Goal: Task Accomplishment & Management: Complete application form

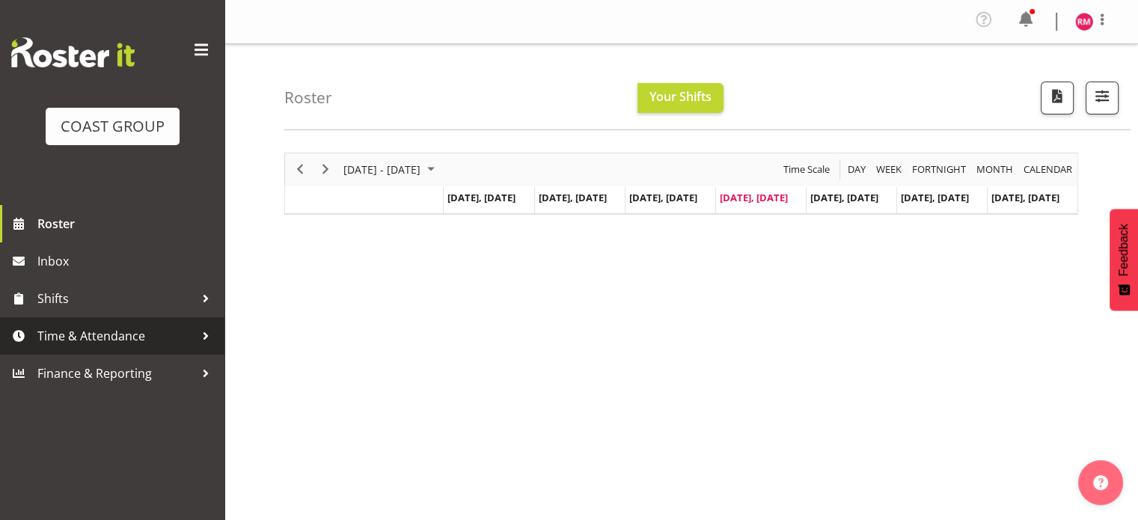
click at [100, 328] on span "Time & Attendance" at bounding box center [115, 336] width 157 height 22
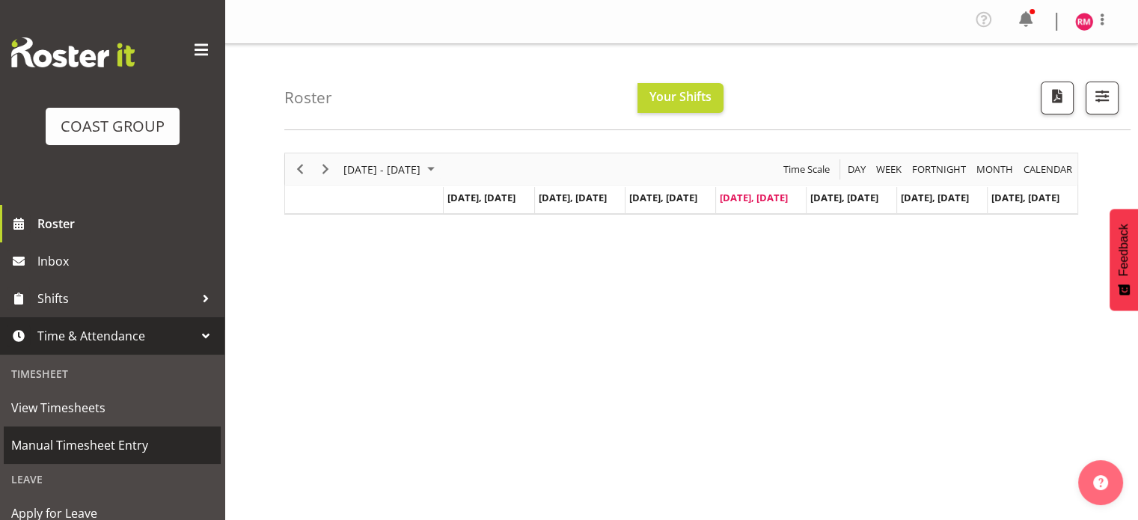
click at [114, 444] on span "Manual Timesheet Entry" at bounding box center [112, 445] width 202 height 22
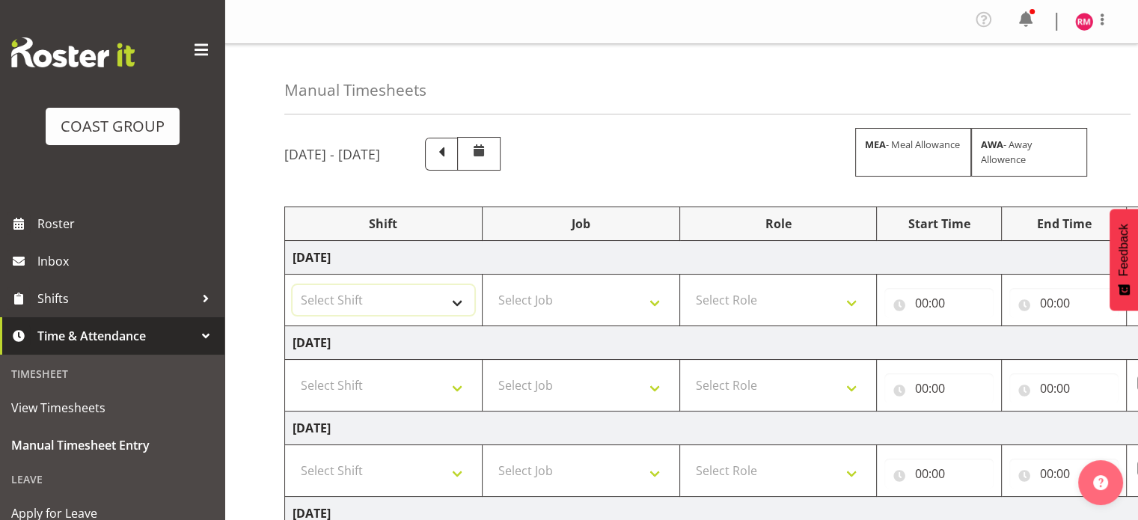
click at [435, 299] on select "Select Shift CHC SIGN ADMIN (LEAVE ALONE, DONT MAKE INACTIVE) DW CHC ARK WORK D…" at bounding box center [384, 300] width 182 height 30
select select "62215"
click at [293, 285] on select "Select Shift CHC SIGN ADMIN (LEAVE ALONE, DONT MAKE INACTIVE) DW CHC ARK WORK D…" at bounding box center [384, 300] width 182 height 30
click at [421, 376] on select "Select Shift CHC SIGN ADMIN (LEAVE ALONE, DONT MAKE INACTIVE) DW CHC ARK WORK D…" at bounding box center [384, 385] width 182 height 30
select select "62215"
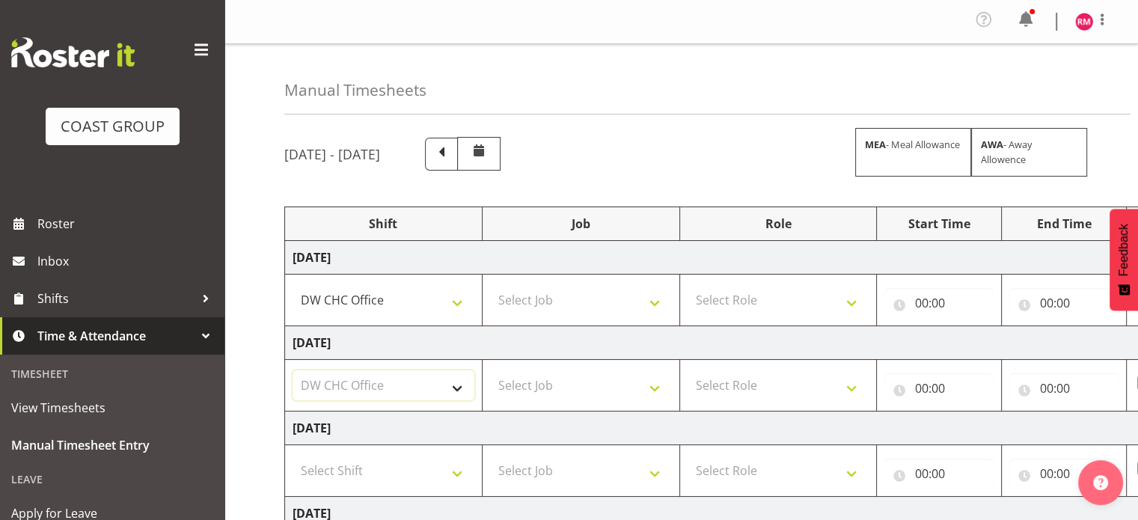
click at [293, 370] on select "Select Shift CHC SIGN ADMIN (LEAVE ALONE, DONT MAKE INACTIVE) DW CHC ARK WORK D…" at bounding box center [384, 385] width 182 height 30
click at [558, 292] on select "Select Job 1 Carlton Events 1 [PERSON_NAME][GEOGRAPHIC_DATA] 1 [PERSON_NAME][GE…" at bounding box center [581, 300] width 182 height 30
select select "9477"
click at [490, 285] on select "Select Job 1 Carlton Events 1 [PERSON_NAME][GEOGRAPHIC_DATA] 1 [PERSON_NAME][GE…" at bounding box center [581, 300] width 182 height 30
click at [623, 308] on select "1 Carlton Events 1 [PERSON_NAME] 1 [PERSON_NAME][GEOGRAPHIC_DATA] 1 EHS WAREHOU…" at bounding box center [581, 300] width 182 height 30
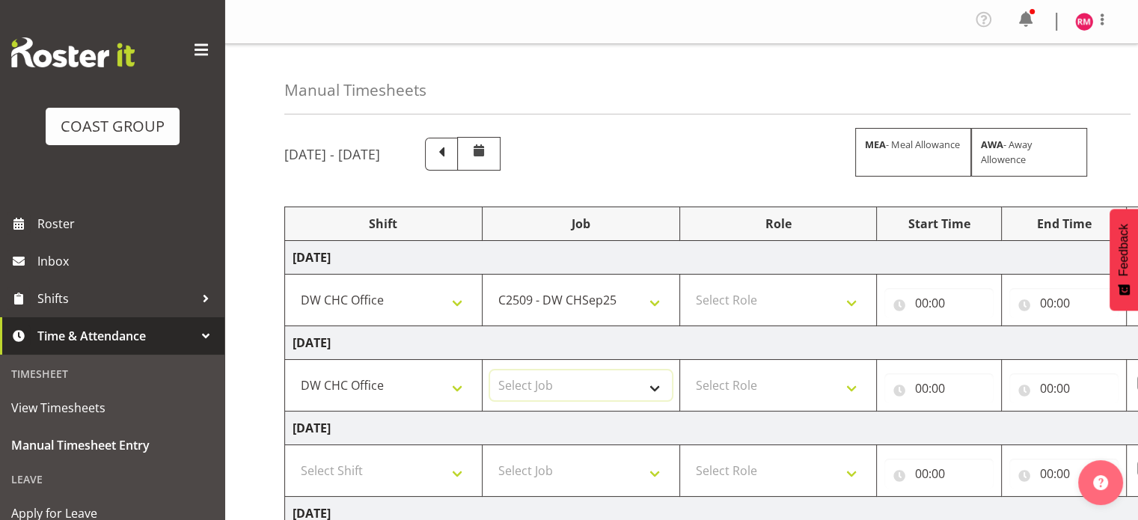
click at [622, 373] on select "Select Job 1 Carlton Events 1 [PERSON_NAME][GEOGRAPHIC_DATA] 1 [PERSON_NAME][GE…" at bounding box center [581, 385] width 182 height 30
select select "9477"
click at [490, 370] on select "Select Job 1 Carlton Events 1 [PERSON_NAME][GEOGRAPHIC_DATA] 1 [PERSON_NAME][GE…" at bounding box center [581, 385] width 182 height 30
click at [738, 296] on select "Select Role INSTALLER DW" at bounding box center [779, 300] width 182 height 30
click at [747, 308] on select "Select Role INSTALLER DW" at bounding box center [779, 300] width 182 height 30
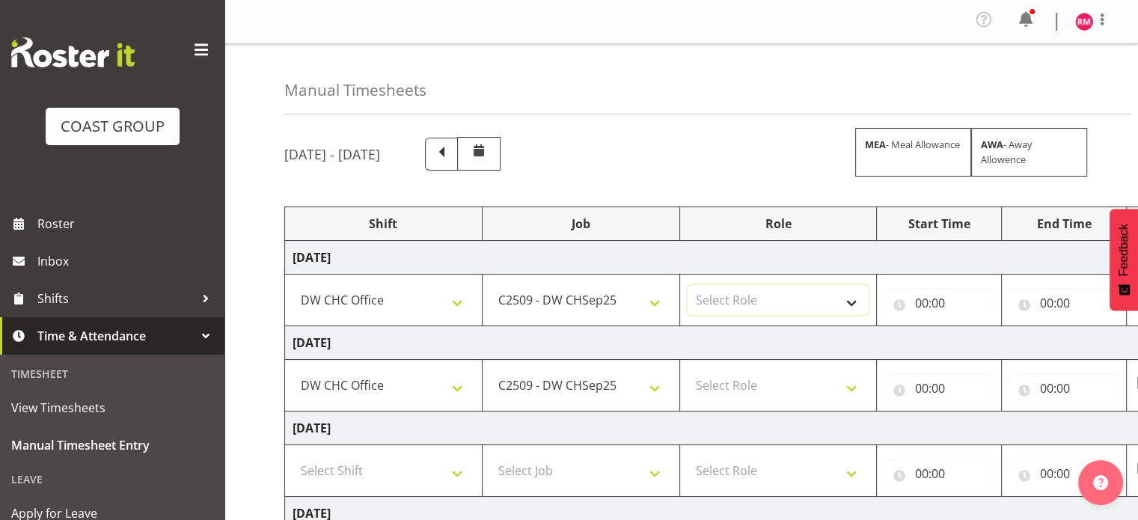
select select "219"
click at [688, 285] on select "Select Role INSTALLER DW" at bounding box center [779, 300] width 182 height 30
click at [762, 385] on select "Select Role INSTALLER DW" at bounding box center [779, 385] width 182 height 30
select select "219"
click at [688, 370] on select "Select Role INSTALLER DW" at bounding box center [779, 385] width 182 height 30
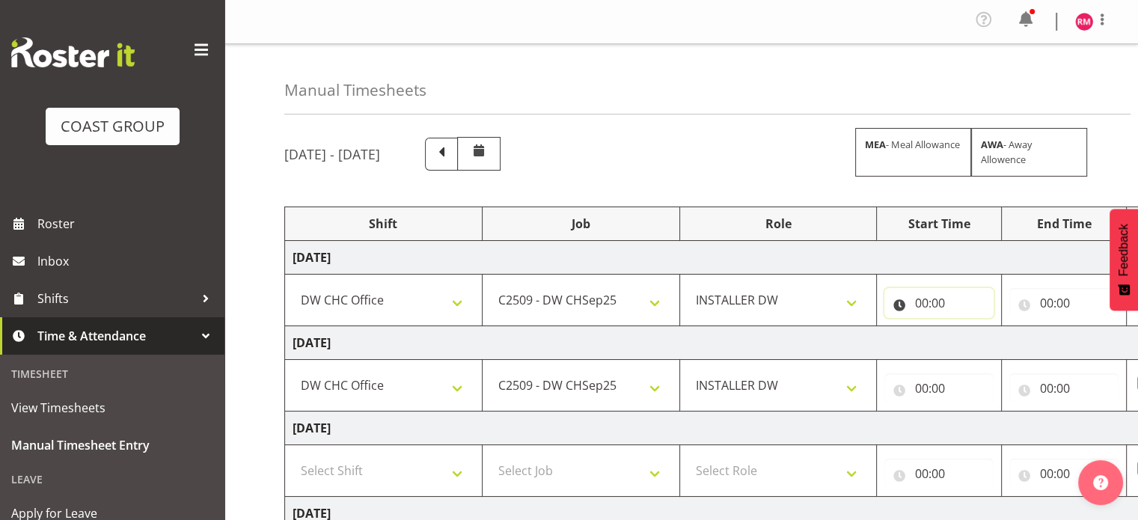
click at [950, 297] on input "00:00" at bounding box center [938, 303] width 109 height 30
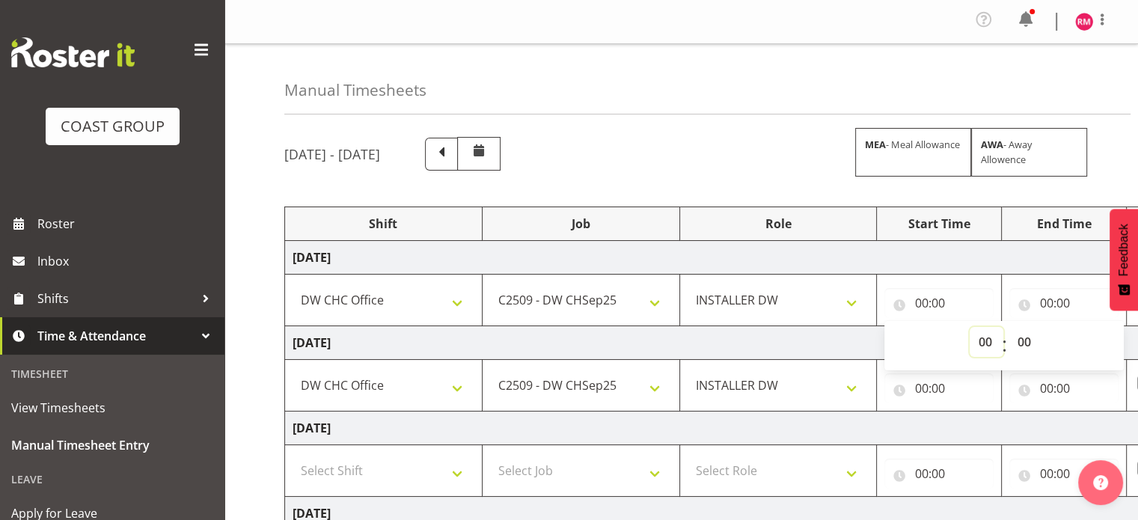
click at [975, 340] on select "00 01 02 03 04 05 06 07 08 09 10 11 12 13 14 15 16 17 18 19 20 21 22 23" at bounding box center [987, 342] width 34 height 30
select select "8"
click at [970, 327] on select "00 01 02 03 04 05 06 07 08 09 10 11 12 13 14 15 16 17 18 19 20 21 22 23" at bounding box center [987, 342] width 34 height 30
type input "08:00"
click at [1029, 349] on select "00 01 02 03 04 05 06 07 08 09 10 11 12 13 14 15 16 17 18 19 20 21 22 23 24 25 2…" at bounding box center [1026, 342] width 34 height 30
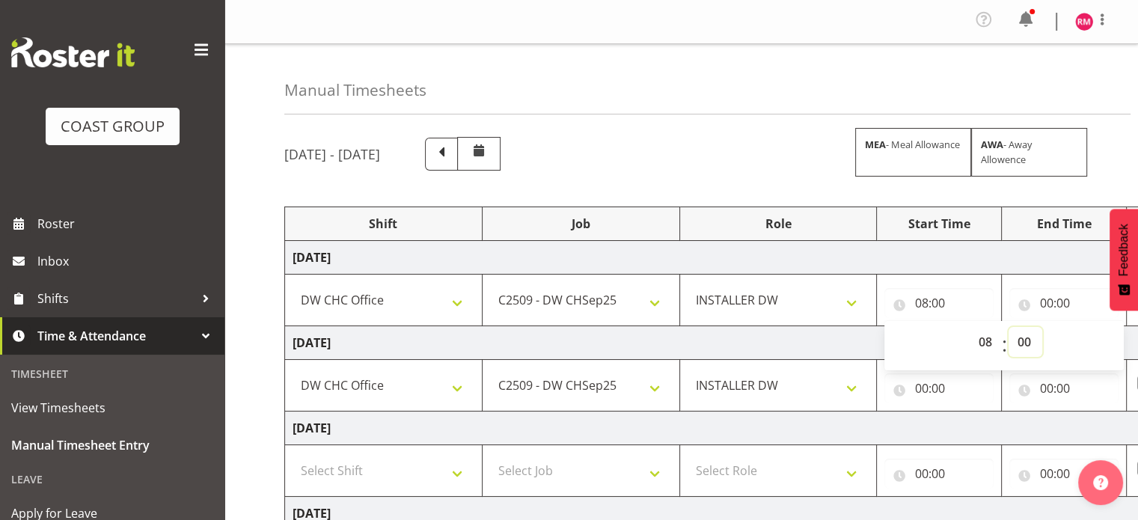
select select "30"
click at [1009, 327] on select "00 01 02 03 04 05 06 07 08 09 10 11 12 13 14 15 16 17 18 19 20 21 22 23 24 25 2…" at bounding box center [1026, 342] width 34 height 30
type input "08:30"
click at [949, 385] on input "00:00" at bounding box center [938, 388] width 109 height 30
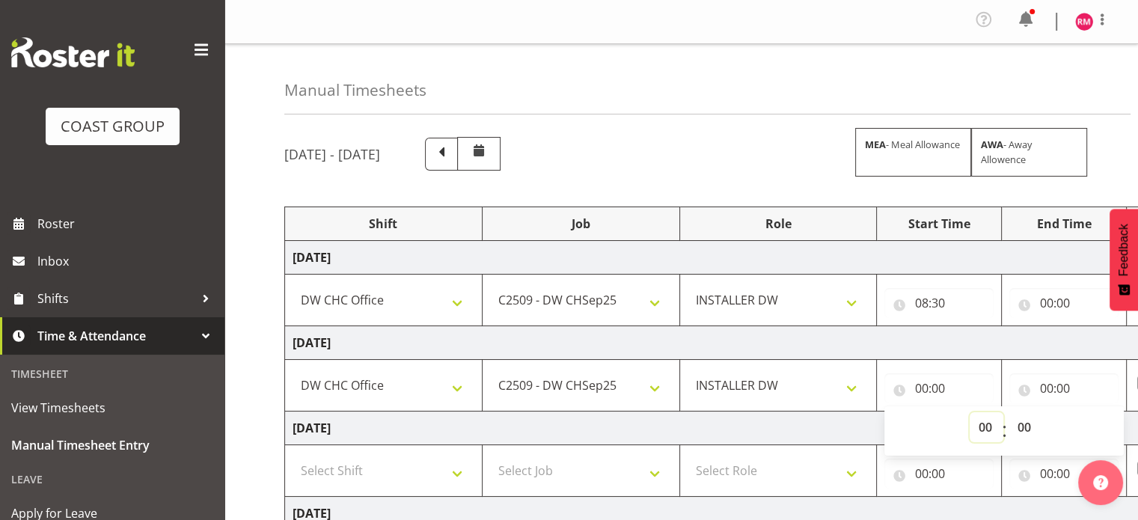
click at [984, 425] on select "00 01 02 03 04 05 06 07 08 09 10 11 12 13 14 15 16 17 18 19 20 21 22 23" at bounding box center [987, 427] width 34 height 30
select select "8"
click at [970, 412] on select "00 01 02 03 04 05 06 07 08 09 10 11 12 13 14 15 16 17 18 19 20 21 22 23" at bounding box center [987, 427] width 34 height 30
type input "08:00"
click at [1031, 433] on select "00 01 02 03 04 05 06 07 08 09 10 11 12 13 14 15 16 17 18 19 20 21 22 23 24 25 2…" at bounding box center [1026, 427] width 34 height 30
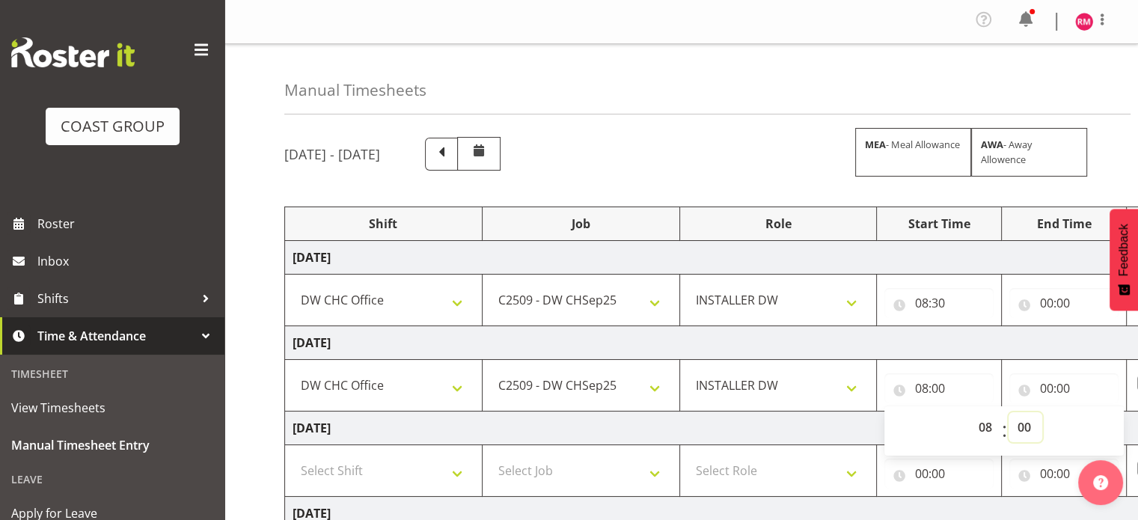
select select "30"
click at [1009, 412] on select "00 01 02 03 04 05 06 07 08 09 10 11 12 13 14 15 16 17 18 19 20 21 22 23 24 25 2…" at bounding box center [1026, 427] width 34 height 30
type input "08:30"
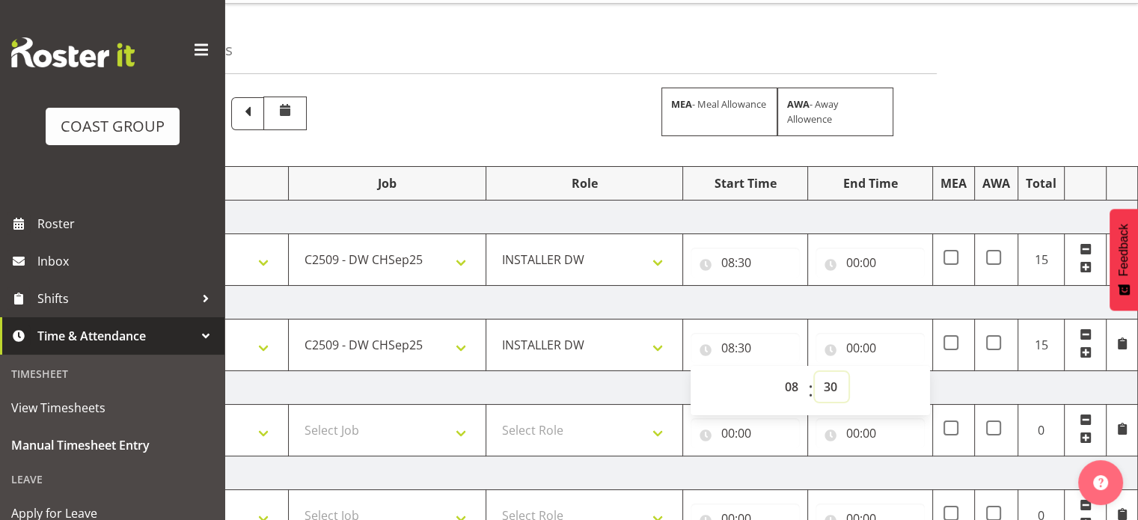
scroll to position [36, 0]
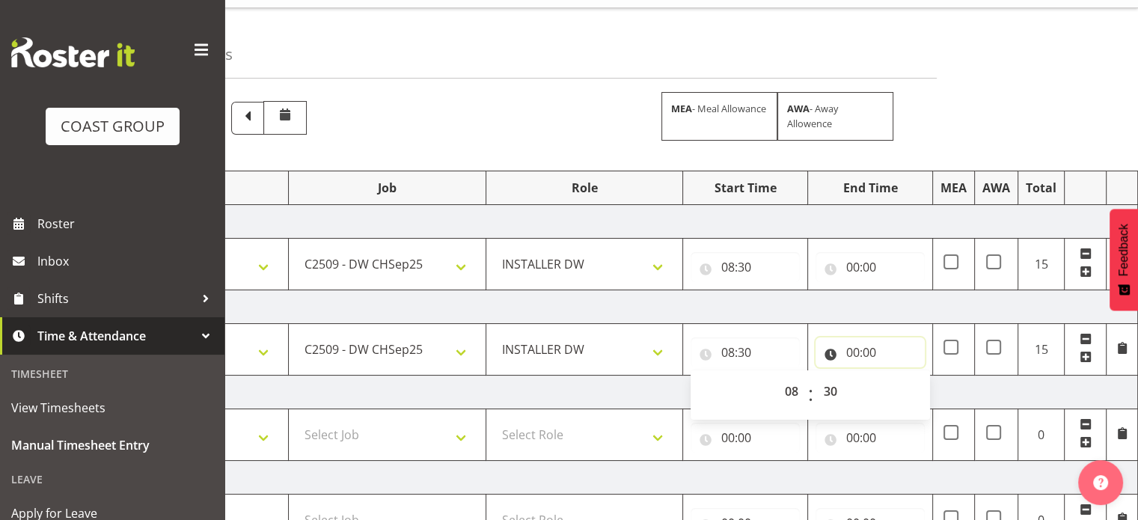
click at [880, 354] on input "00:00" at bounding box center [870, 352] width 109 height 30
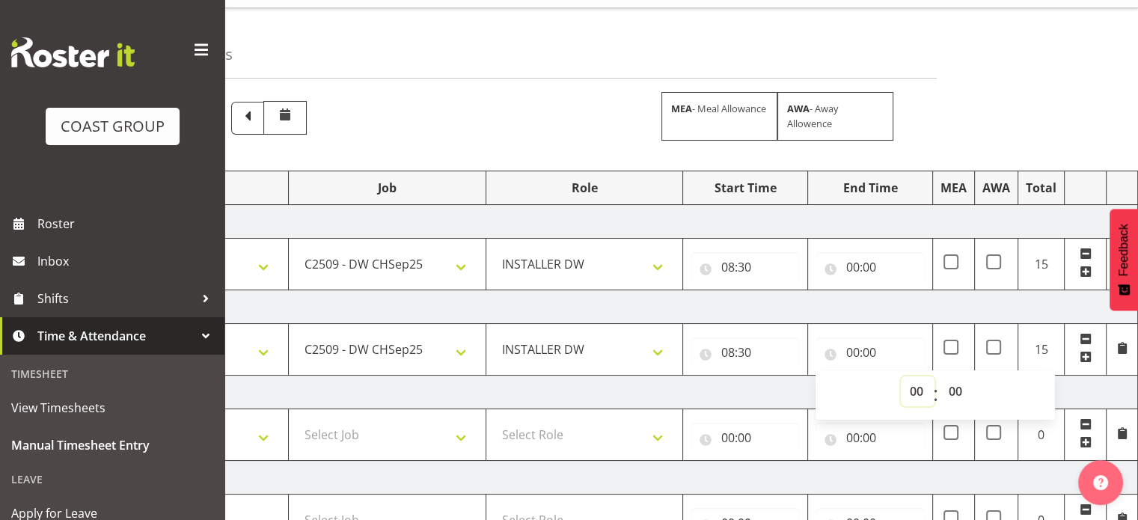
click at [907, 391] on select "00 01 02 03 04 05 06 07 08 09 10 11 12 13 14 15 16 17 18 19 20 21 22 23" at bounding box center [918, 391] width 34 height 30
select select "17"
click at [901, 376] on select "00 01 02 03 04 05 06 07 08 09 10 11 12 13 14 15 16 17 18 19 20 21 22 23" at bounding box center [918, 391] width 34 height 30
type input "17:00"
click at [958, 391] on select "00 01 02 03 04 05 06 07 08 09 10 11 12 13 14 15 16 17 18 19 20 21 22 23 24 25 2…" at bounding box center [957, 391] width 34 height 30
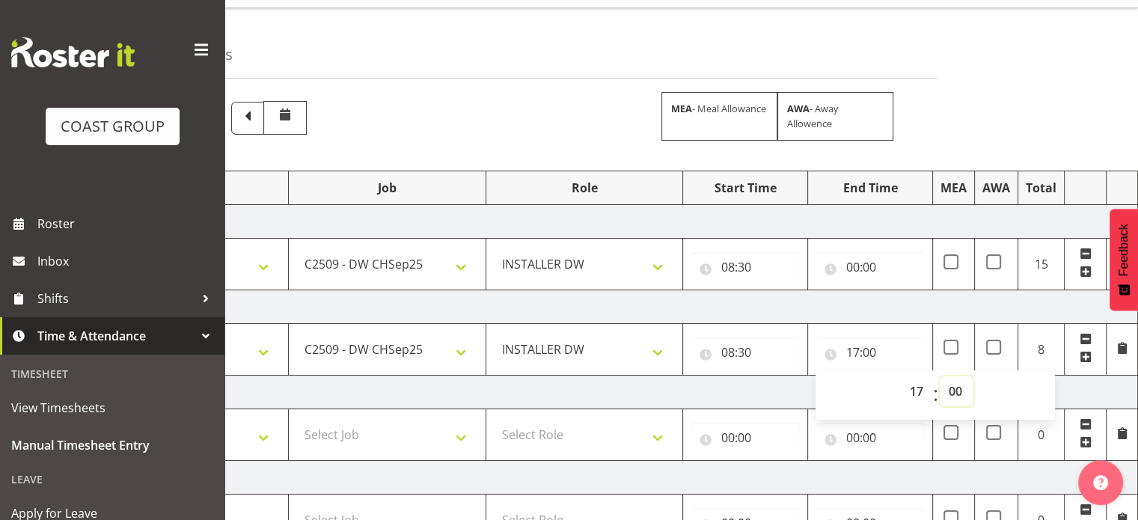
select select "30"
click at [940, 376] on select "00 01 02 03 04 05 06 07 08 09 10 11 12 13 14 15 16 17 18 19 20 21 22 23 24 25 2…" at bounding box center [957, 391] width 34 height 30
type input "17:30"
click at [875, 266] on input "00:00" at bounding box center [870, 267] width 109 height 30
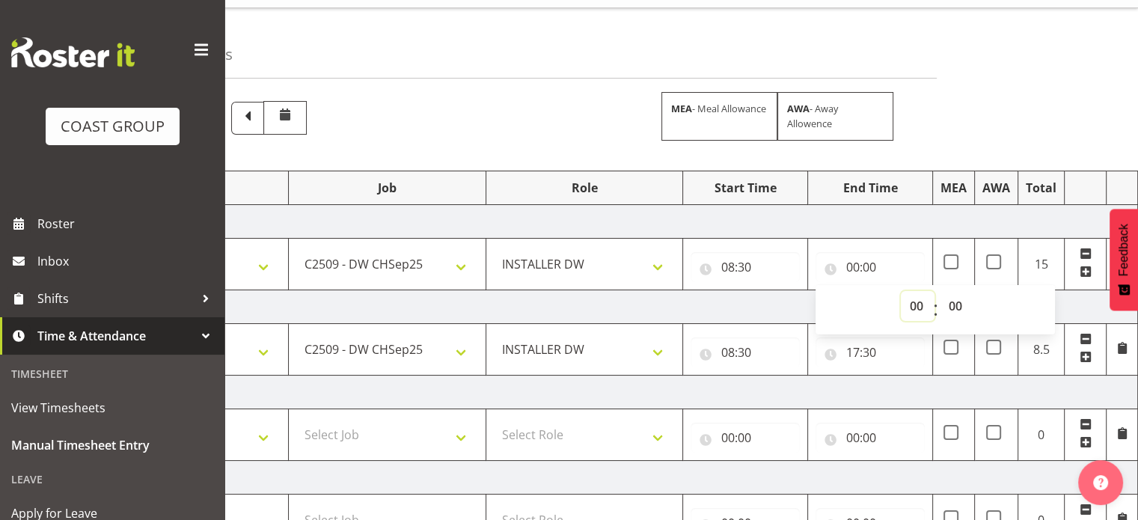
click at [916, 310] on select "00 01 02 03 04 05 06 07 08 09 10 11 12 13 14 15 16 17 18 19 20 21 22 23" at bounding box center [918, 306] width 34 height 30
select select "16"
click at [901, 291] on select "00 01 02 03 04 05 06 07 08 09 10 11 12 13 14 15 16 17 18 19 20 21 22 23" at bounding box center [918, 306] width 34 height 30
type input "16:00"
click at [881, 269] on input "16:00" at bounding box center [870, 267] width 109 height 30
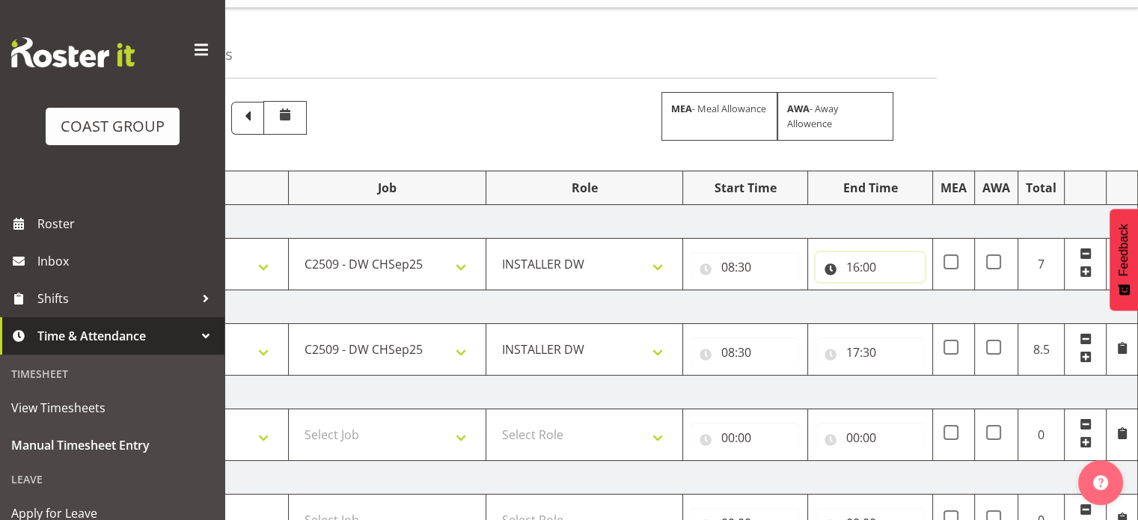
click at [875, 272] on input "16:00" at bounding box center [870, 267] width 109 height 30
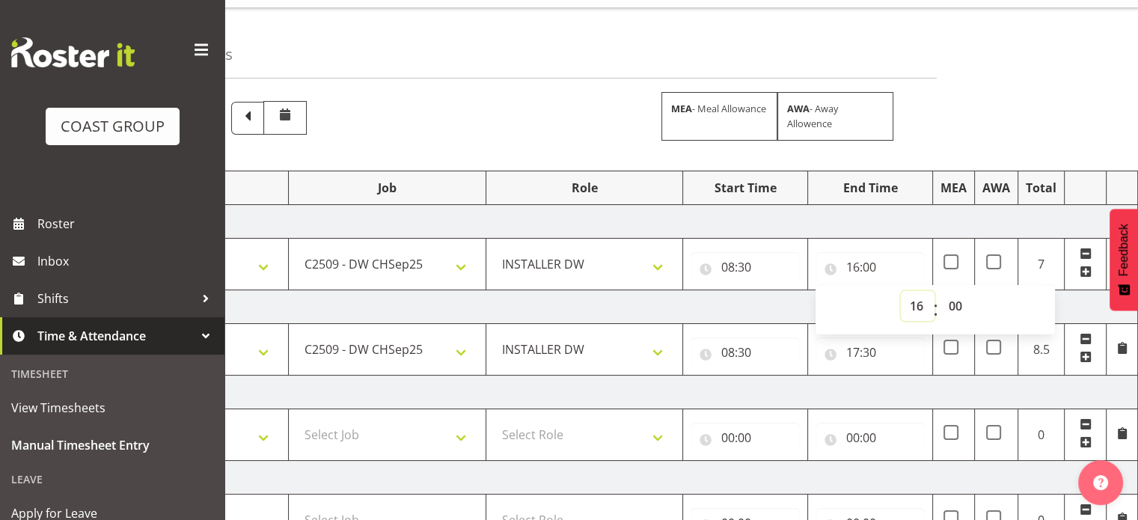
click at [914, 305] on select "00 01 02 03 04 05 06 07 08 09 10 11 12 13 14 15 16 17 18 19 20 21 22 23" at bounding box center [918, 306] width 34 height 30
select select "18"
click at [901, 291] on select "00 01 02 03 04 05 06 07 08 09 10 11 12 13 14 15 16 17 18 19 20 21 22 23" at bounding box center [918, 306] width 34 height 30
type input "18:00"
click at [969, 302] on select "00 01 02 03 04 05 06 07 08 09 10 11 12 13 14 15 16 17 18 19 20 21 22 23 24 25 2…" at bounding box center [957, 306] width 34 height 30
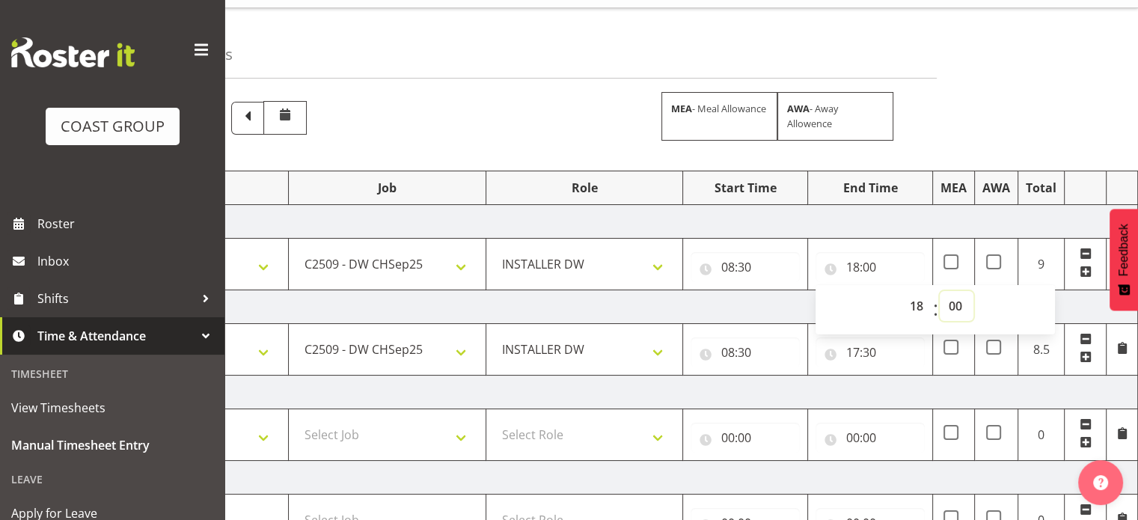
select select "30"
click at [940, 291] on select "00 01 02 03 04 05 06 07 08 09 10 11 12 13 14 15 16 17 18 19 20 21 22 23 24 25 2…" at bounding box center [957, 306] width 34 height 30
type input "18:30"
click at [795, 310] on td "[DATE]" at bounding box center [614, 307] width 1047 height 34
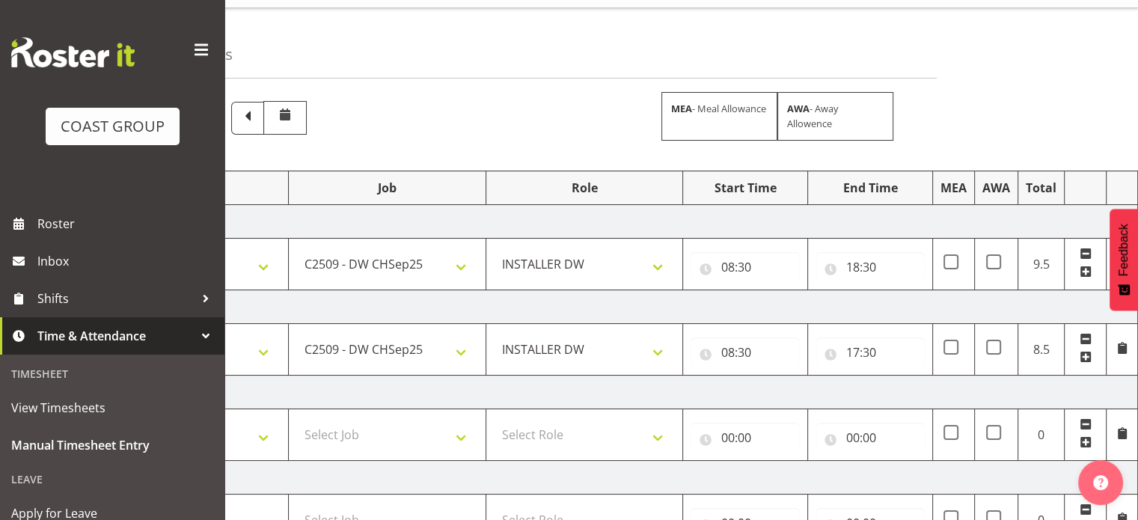
click at [882, 391] on td "[DATE]" at bounding box center [614, 393] width 1047 height 34
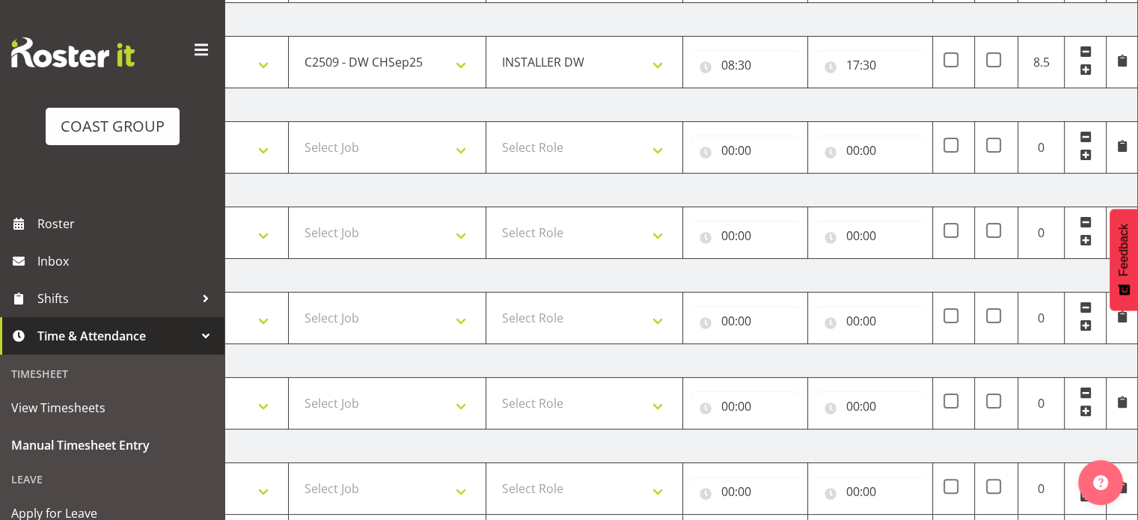
scroll to position [410, 0]
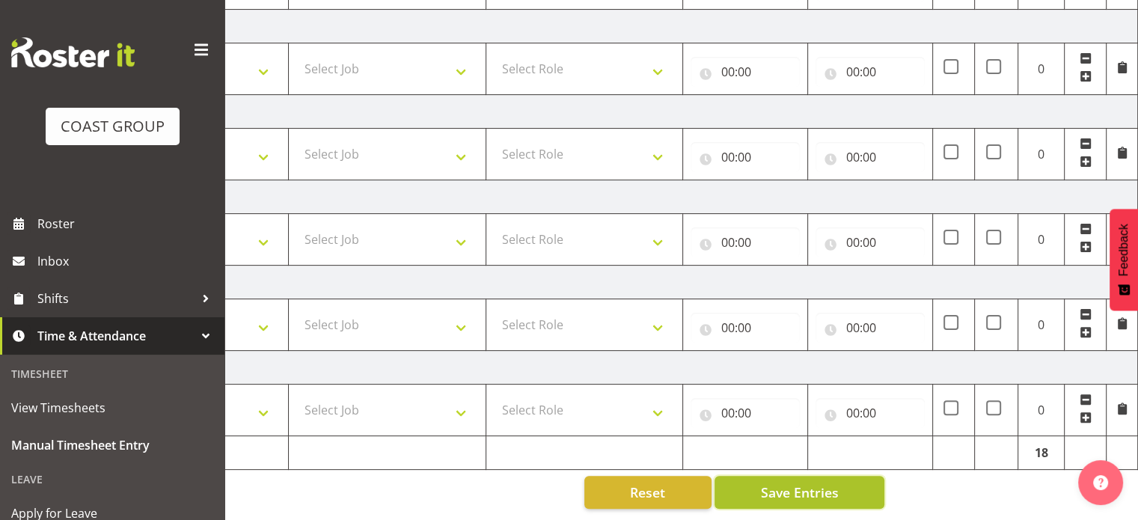
click at [812, 488] on span "Save Entries" at bounding box center [799, 492] width 78 height 19
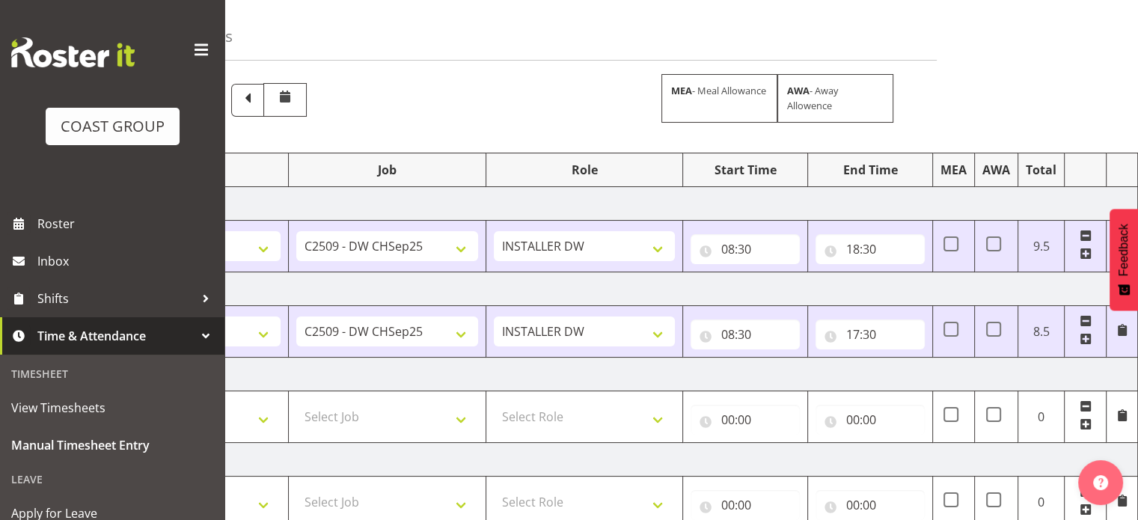
scroll to position [36, 0]
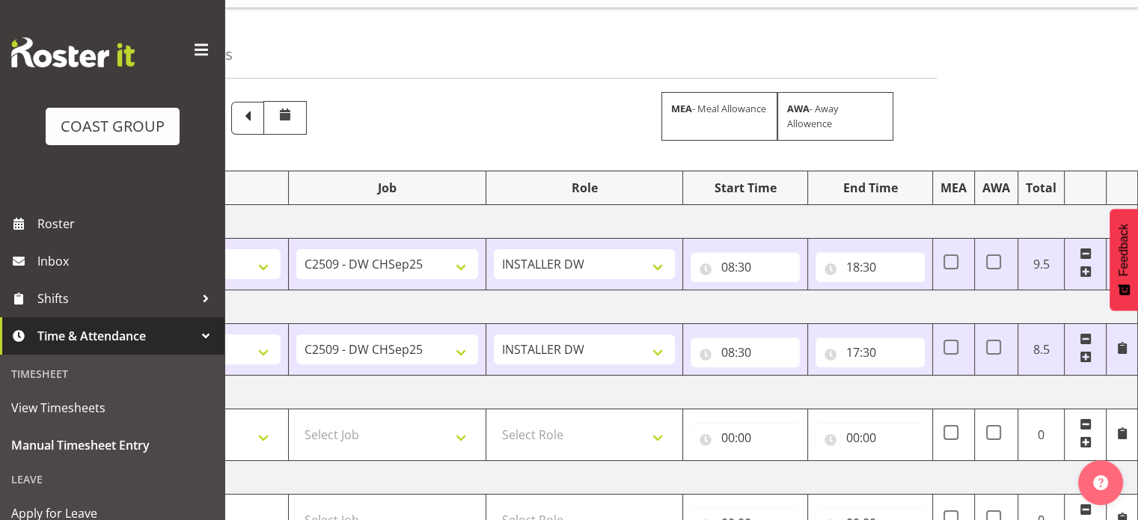
click at [1000, 281] on td at bounding box center [996, 265] width 43 height 52
click at [997, 299] on td "[DATE]" at bounding box center [614, 307] width 1047 height 34
click at [828, 385] on td "[DATE]" at bounding box center [614, 393] width 1047 height 34
click at [872, 302] on td "[DATE]" at bounding box center [614, 307] width 1047 height 34
click at [892, 388] on td "[DATE]" at bounding box center [614, 393] width 1047 height 34
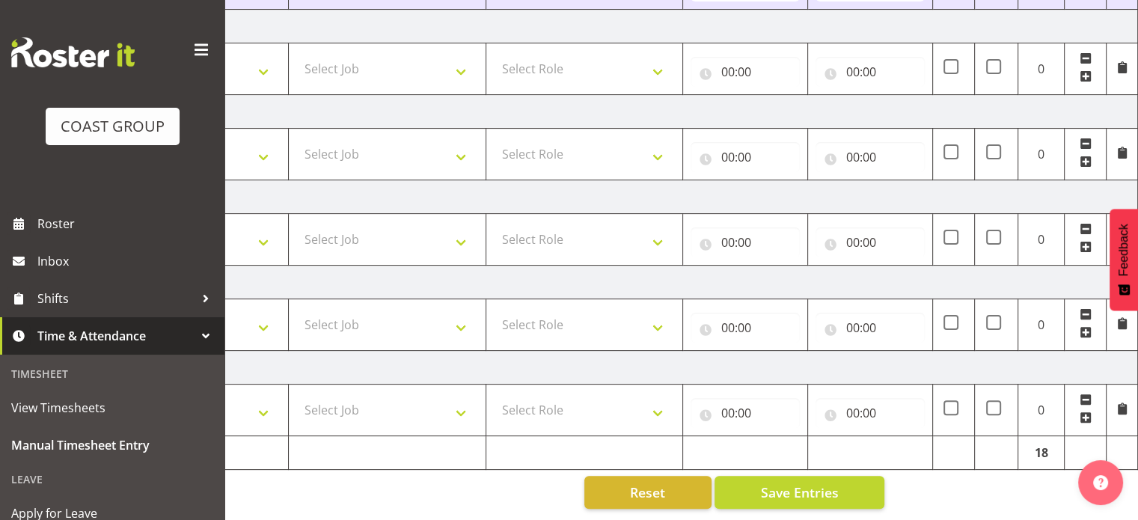
scroll to position [410, 0]
click at [856, 482] on button "Save Entries" at bounding box center [800, 492] width 170 height 33
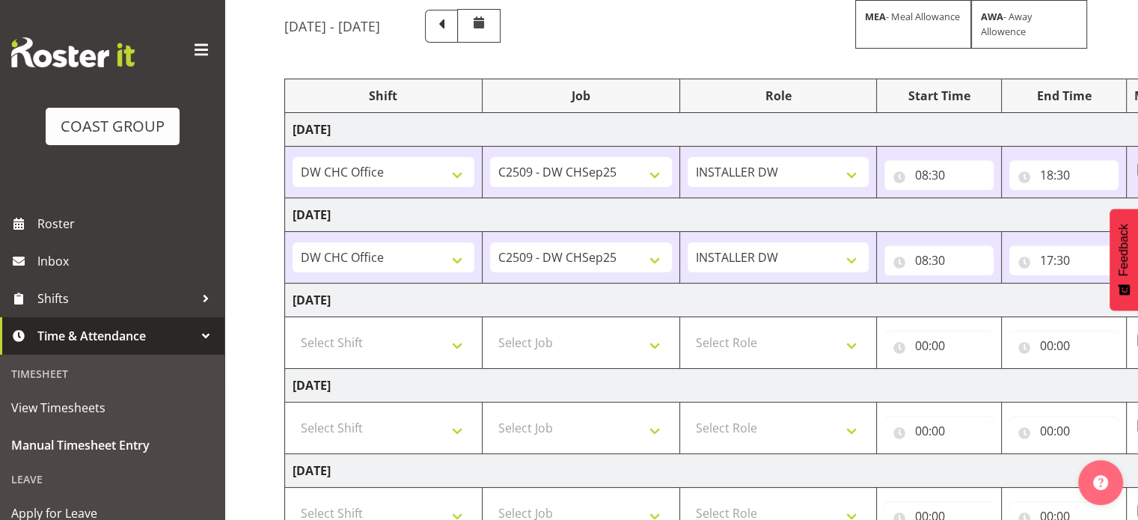
scroll to position [111, 0]
